Goal: Find specific page/section: Find specific page/section

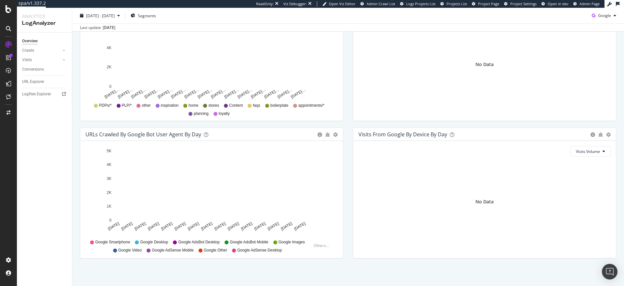
scroll to position [264, 0]
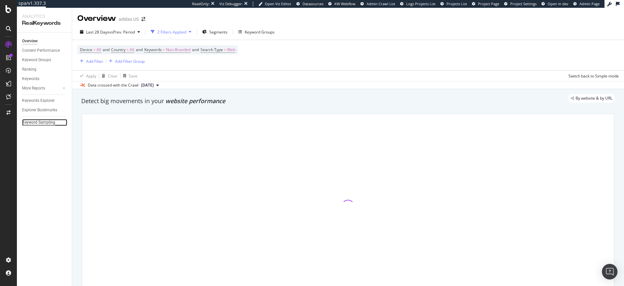
click at [47, 122] on div "Keyword Sampling" at bounding box center [38, 122] width 33 height 7
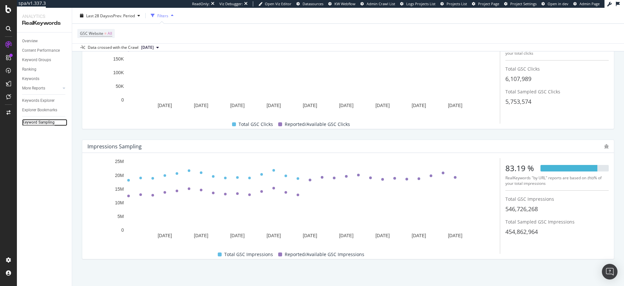
scroll to position [75, 0]
